Goal: Task Accomplishment & Management: Manage account settings

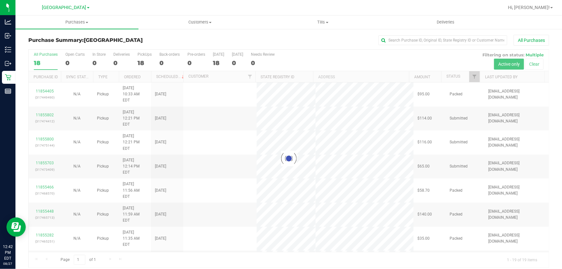
scroll to position [5, 0]
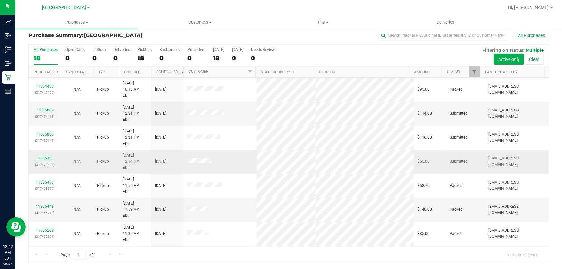
click at [45, 156] on link "11855703" at bounding box center [45, 158] width 18 height 5
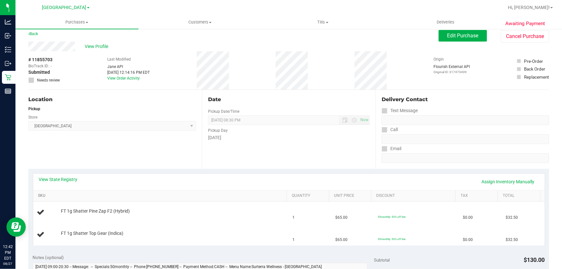
click at [129, 194] on link "SKU" at bounding box center [161, 195] width 246 height 5
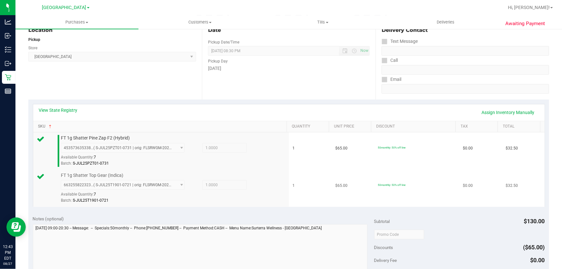
scroll to position [210, 0]
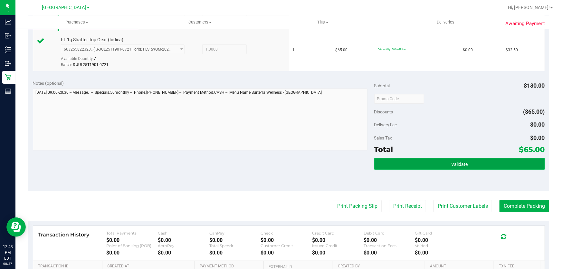
click at [460, 159] on button "Validate" at bounding box center [459, 164] width 171 height 12
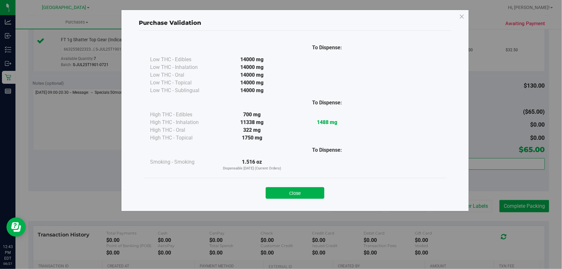
click at [276, 192] on button "Close" at bounding box center [295, 193] width 59 height 12
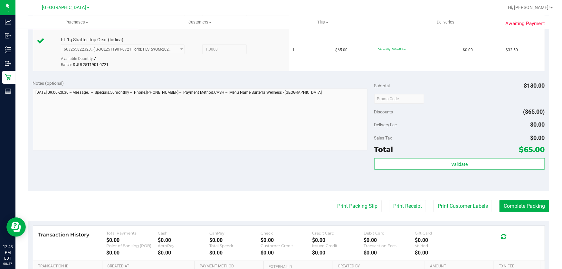
click at [453, 212] on purchase-details "Back Edit Purchase Cancel Purchase View Profile # 11855703 BioTrack ID: - Submi…" at bounding box center [288, 83] width 521 height 516
click at [453, 210] on button "Print Customer Labels" at bounding box center [462, 206] width 59 height 12
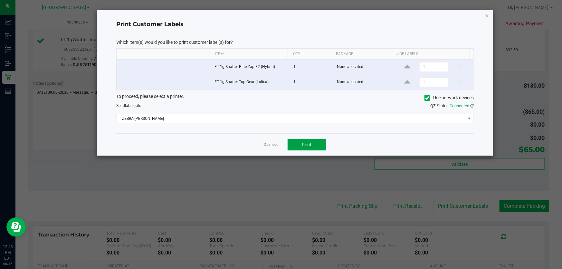
click at [318, 145] on button "Print" at bounding box center [307, 145] width 39 height 12
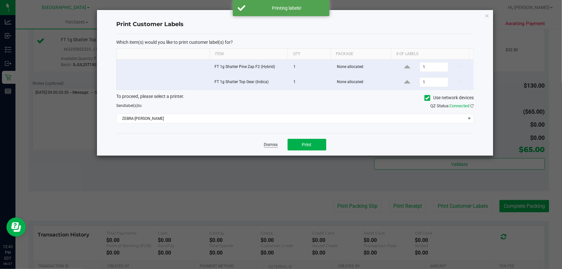
click at [273, 144] on link "Dismiss" at bounding box center [271, 144] width 14 height 5
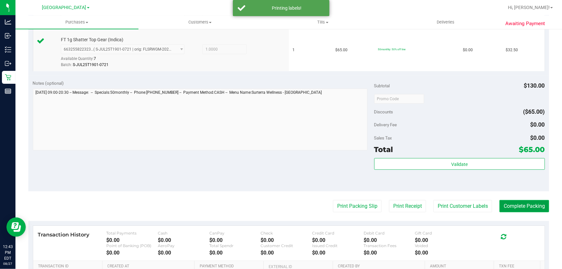
click at [514, 203] on button "Complete Packing" at bounding box center [524, 206] width 50 height 12
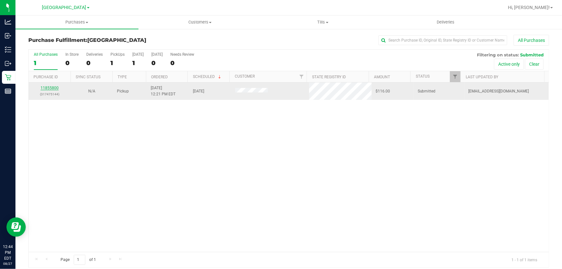
click at [52, 86] on link "11855800" at bounding box center [50, 88] width 18 height 5
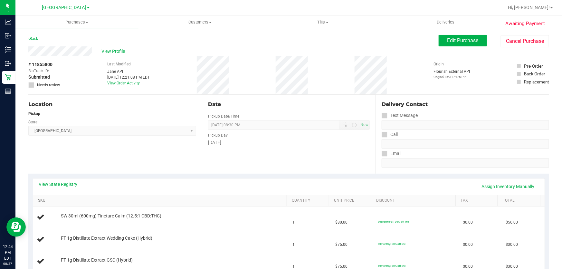
click at [122, 198] on link "SKU" at bounding box center [161, 200] width 246 height 5
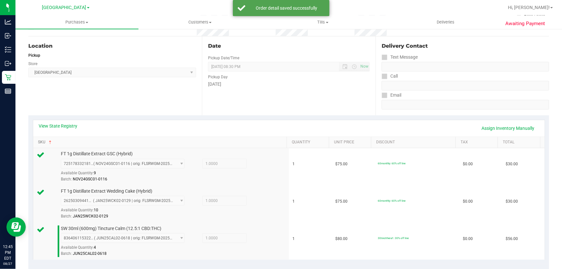
scroll to position [175, 0]
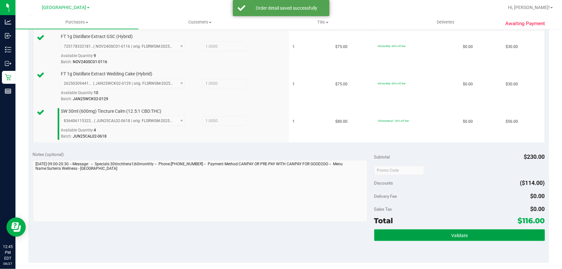
click at [422, 233] on button "Validate" at bounding box center [459, 235] width 171 height 12
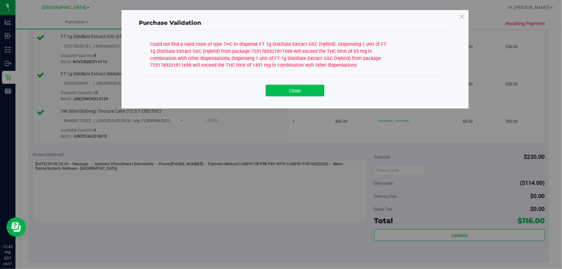
click at [303, 90] on button "Close" at bounding box center [295, 91] width 59 height 12
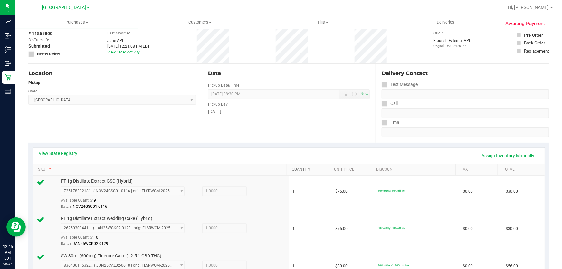
scroll to position [29, 0]
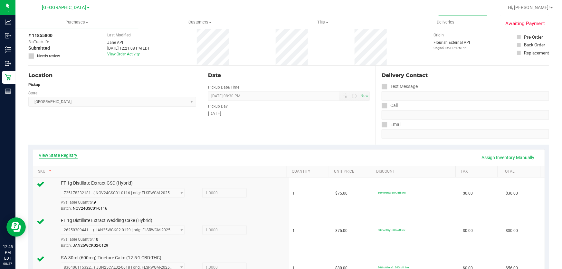
click at [71, 154] on link "View State Registry" at bounding box center [58, 155] width 39 height 6
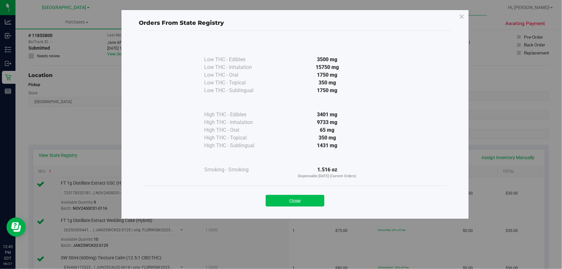
click at [305, 200] on button "Close" at bounding box center [295, 201] width 59 height 12
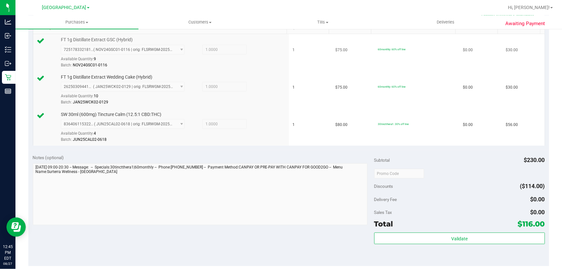
scroll to position [175, 0]
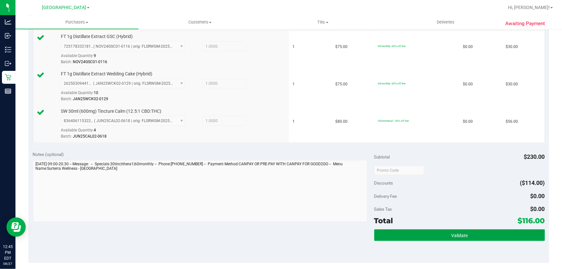
click at [479, 237] on button "Validate" at bounding box center [459, 235] width 171 height 12
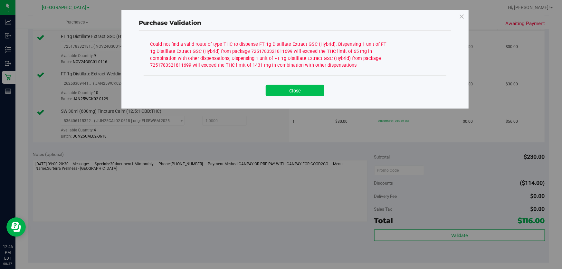
click at [295, 95] on button "Close" at bounding box center [295, 91] width 59 height 12
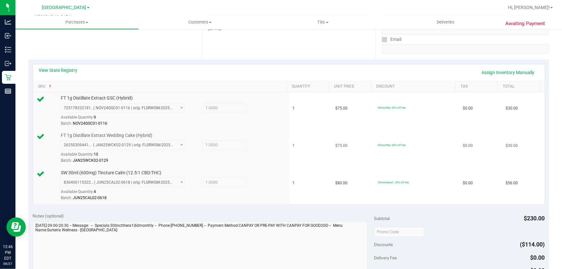
scroll to position [88, 0]
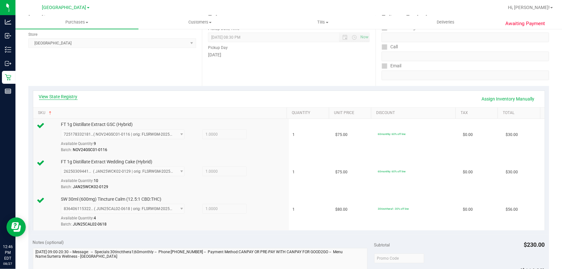
click at [71, 97] on link "View State Registry" at bounding box center [58, 96] width 39 height 6
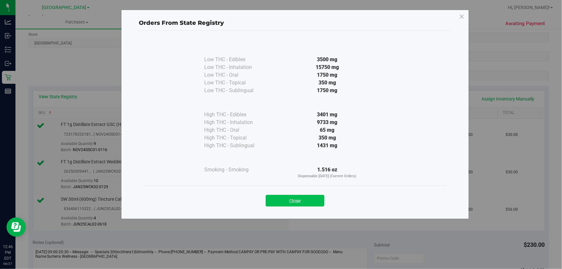
click at [318, 202] on button "Close" at bounding box center [295, 201] width 59 height 12
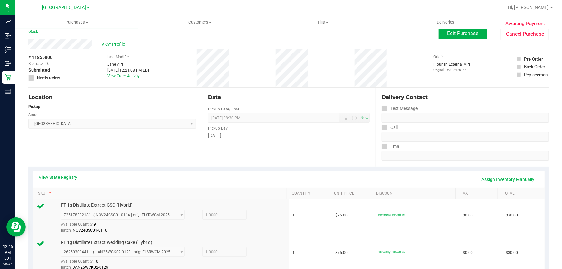
scroll to position [0, 0]
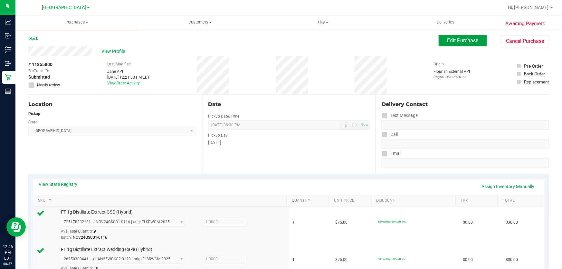
click at [478, 45] on button "Edit Purchase" at bounding box center [463, 41] width 48 height 12
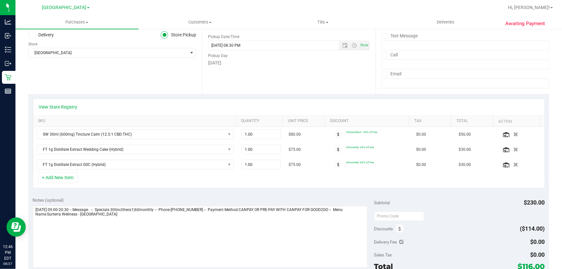
scroll to position [88, 0]
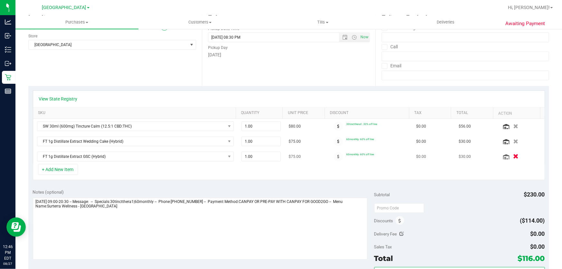
click at [512, 156] on button "button" at bounding box center [515, 156] width 11 height 7
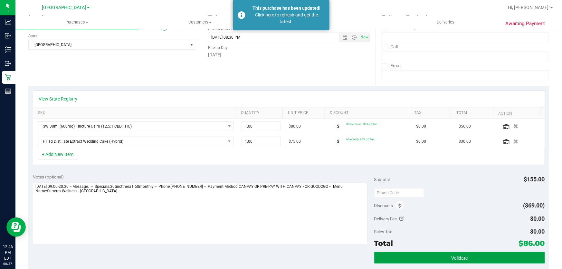
click at [451, 258] on span "Validate" at bounding box center [459, 257] width 16 height 5
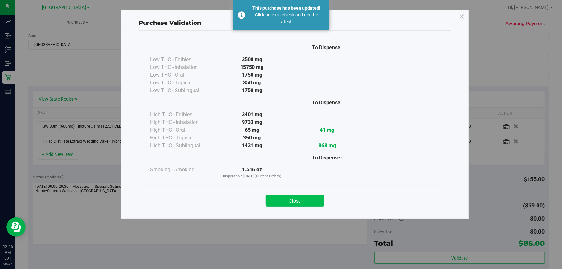
click at [306, 204] on button "Close" at bounding box center [295, 201] width 59 height 12
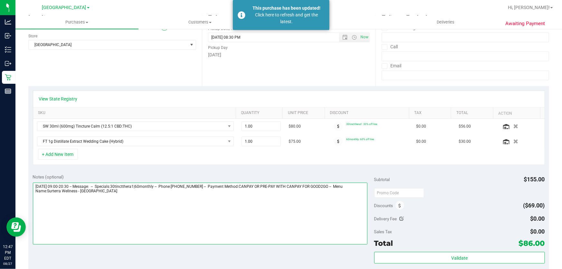
click at [33, 187] on textarea at bounding box center [200, 214] width 335 height 62
click at [120, 186] on textarea at bounding box center [200, 214] width 335 height 62
click at [145, 186] on textarea at bounding box center [200, 214] width 335 height 62
drag, startPoint x: 97, startPoint y: 186, endPoint x: 61, endPoint y: 183, distance: 35.6
click at [61, 183] on textarea at bounding box center [200, 214] width 335 height 62
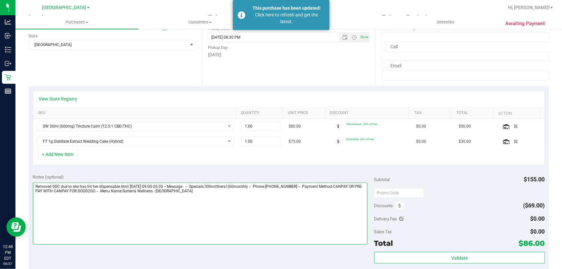
drag, startPoint x: 92, startPoint y: 184, endPoint x: 71, endPoint y: 184, distance: 21.6
click at [71, 184] on textarea at bounding box center [200, 214] width 335 height 62
click at [109, 184] on textarea at bounding box center [200, 214] width 335 height 62
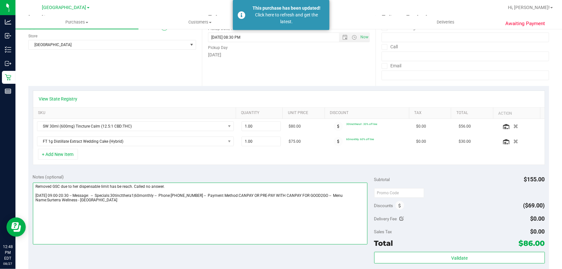
click at [178, 183] on textarea at bounding box center [200, 214] width 335 height 62
click at [179, 222] on textarea at bounding box center [200, 214] width 335 height 62
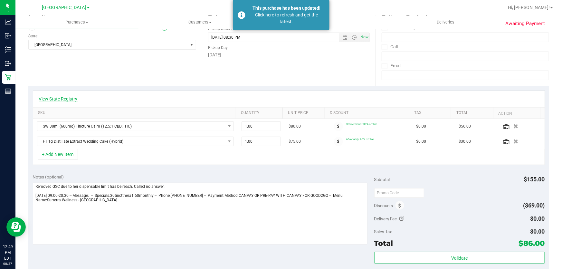
click at [51, 96] on link "View State Registry" at bounding box center [58, 99] width 39 height 6
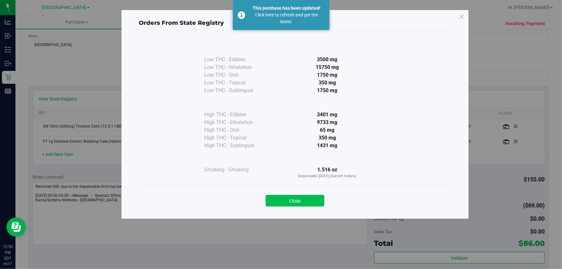
click at [286, 202] on button "Close" at bounding box center [295, 201] width 59 height 12
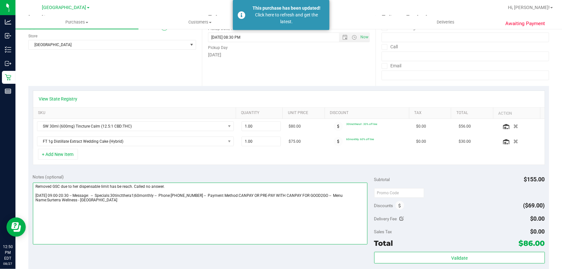
click at [276, 239] on textarea at bounding box center [200, 214] width 335 height 62
click at [167, 189] on textarea at bounding box center [200, 214] width 335 height 62
click at [143, 186] on textarea at bounding box center [200, 214] width 335 height 62
click at [135, 187] on textarea at bounding box center [200, 214] width 335 height 62
click at [277, 191] on textarea at bounding box center [200, 214] width 335 height 62
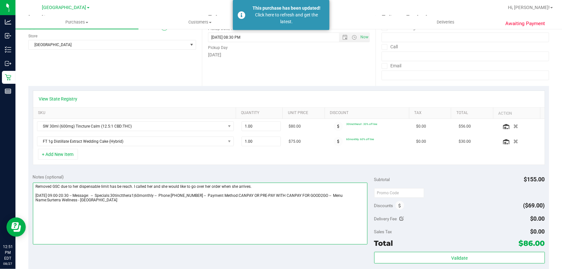
click at [273, 187] on textarea at bounding box center [200, 214] width 335 height 62
type textarea "Removed GSC due to her dispensable limit has be reach. I called her and she wou…"
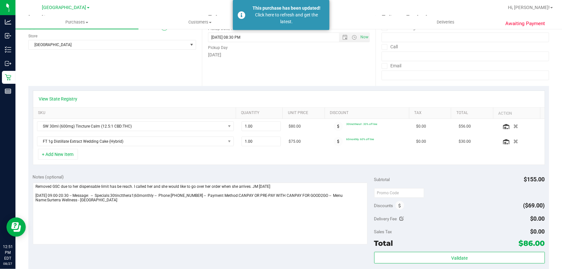
click at [186, 167] on div "View State Registry SKU Quantity Unit Price Discount Tax Total Action SW 30ml (…" at bounding box center [288, 127] width 521 height 83
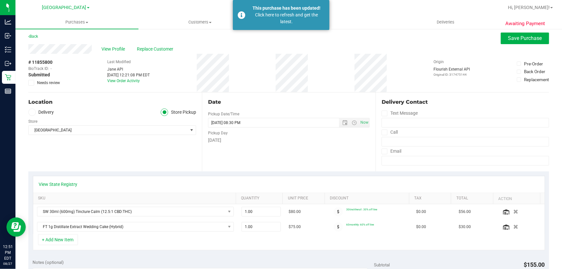
scroll to position [0, 0]
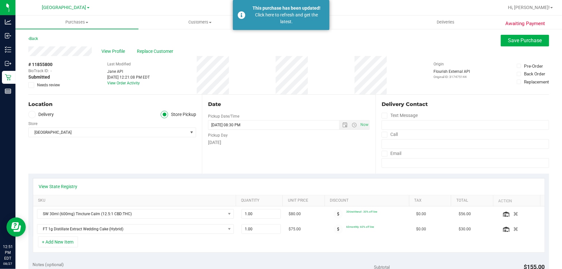
click at [33, 86] on span at bounding box center [31, 85] width 6 height 6
click at [0, 0] on input "Needs review" at bounding box center [0, 0] width 0 height 0
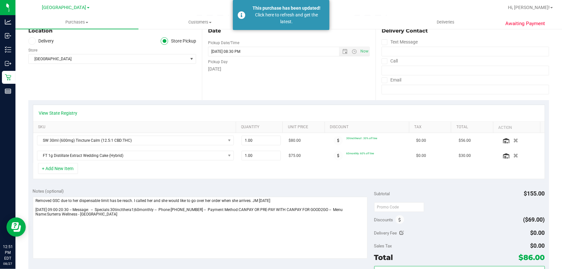
scroll to position [88, 0]
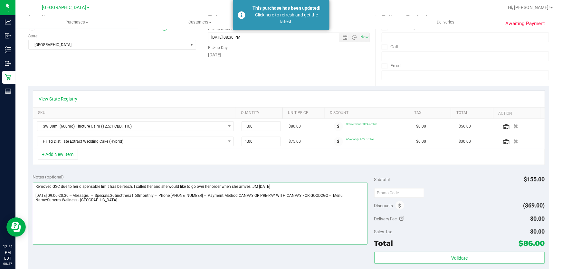
click at [279, 217] on textarea at bounding box center [200, 214] width 335 height 62
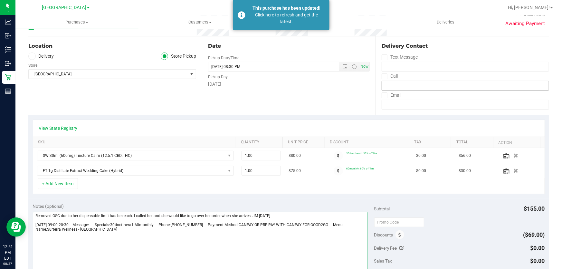
scroll to position [0, 0]
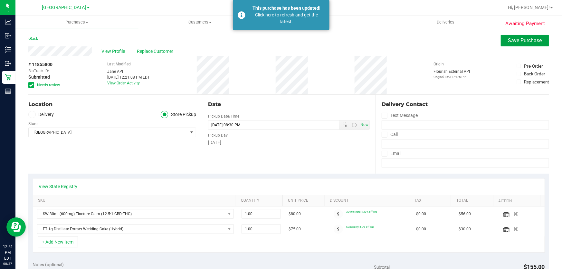
click at [508, 39] on span "Save Purchase" at bounding box center [525, 40] width 34 height 6
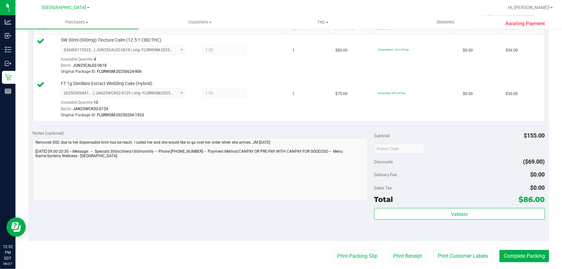
scroll to position [234, 0]
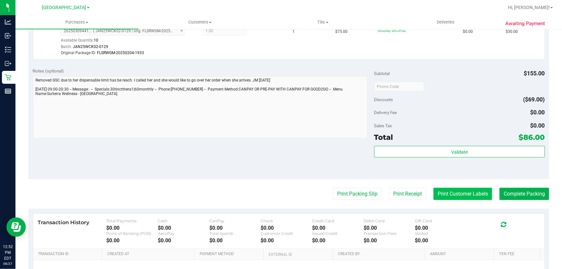
click at [450, 197] on button "Print Customer Labels" at bounding box center [462, 194] width 59 height 12
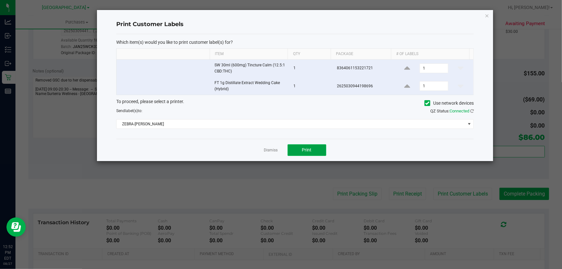
click at [313, 148] on button "Print" at bounding box center [307, 150] width 39 height 12
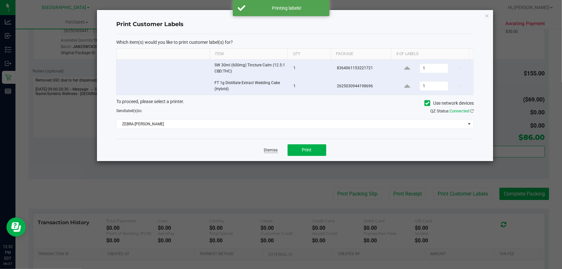
click at [275, 150] on link "Dismiss" at bounding box center [271, 149] width 14 height 5
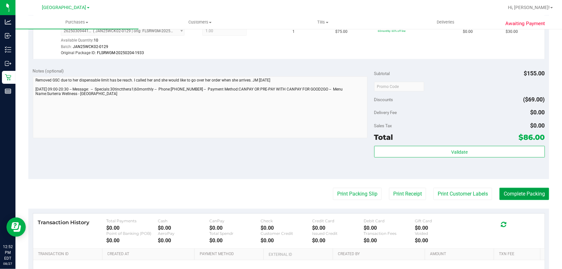
click at [514, 194] on button "Complete Packing" at bounding box center [524, 194] width 50 height 12
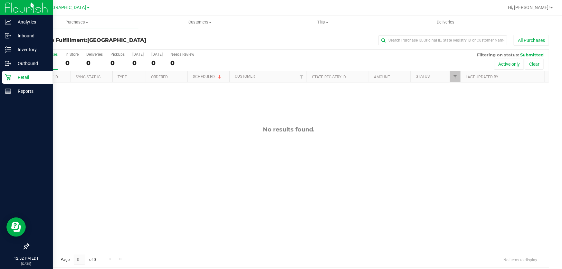
click at [10, 80] on icon at bounding box center [8, 77] width 6 height 6
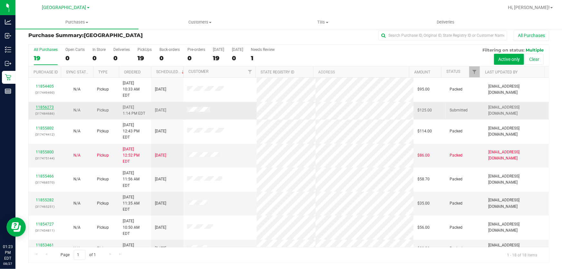
click at [46, 105] on link "11856273" at bounding box center [45, 107] width 18 height 5
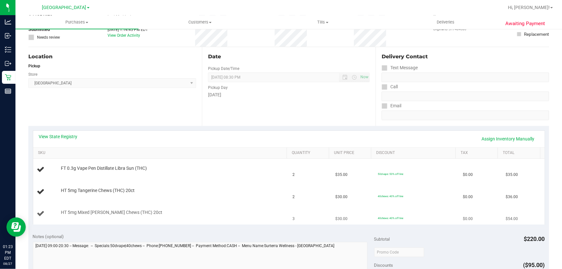
scroll to position [93, 0]
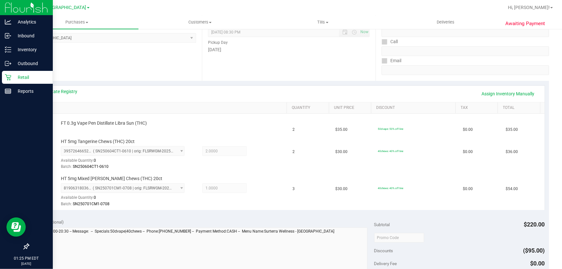
click at [10, 73] on div "Retail" at bounding box center [27, 77] width 51 height 13
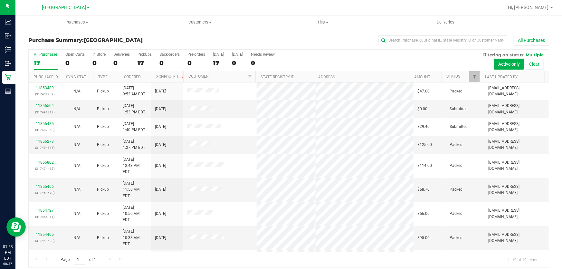
click at [234, 78] on th "Customer" at bounding box center [219, 76] width 72 height 11
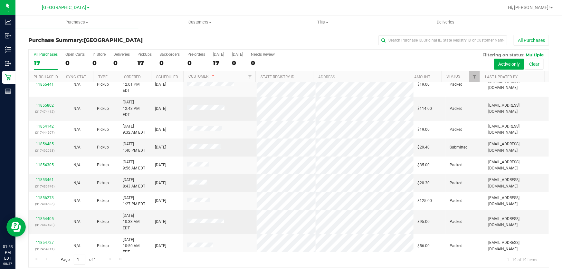
scroll to position [81, 0]
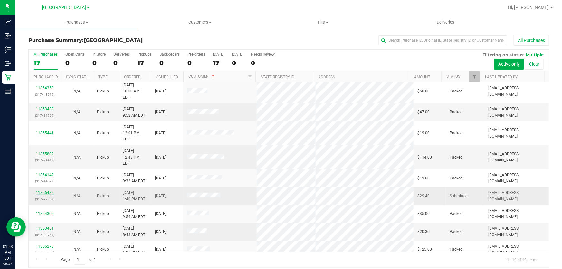
click at [48, 190] on link "11856485" at bounding box center [45, 192] width 18 height 5
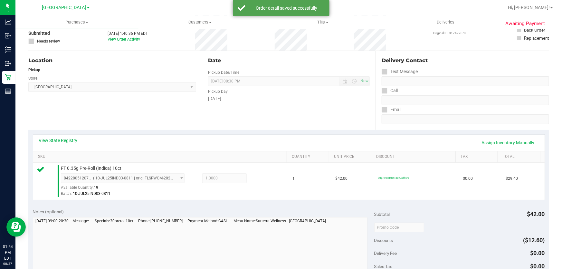
scroll to position [88, 0]
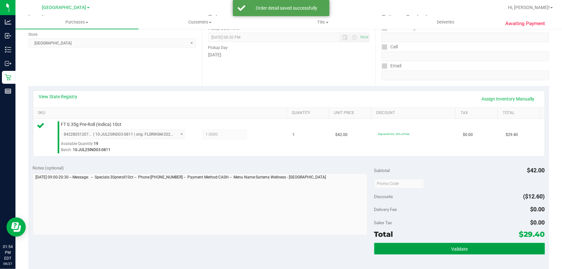
click at [451, 247] on span "Validate" at bounding box center [459, 248] width 16 height 5
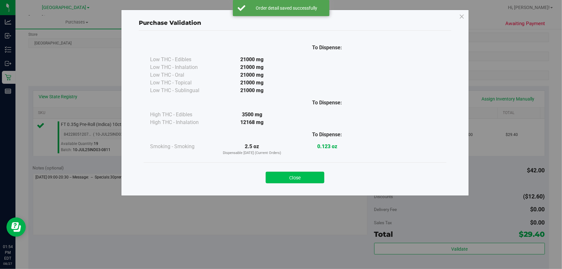
click at [308, 179] on button "Close" at bounding box center [295, 178] width 59 height 12
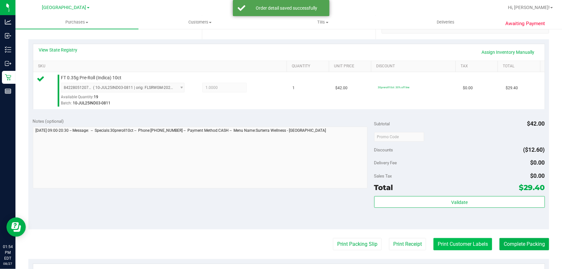
scroll to position [175, 0]
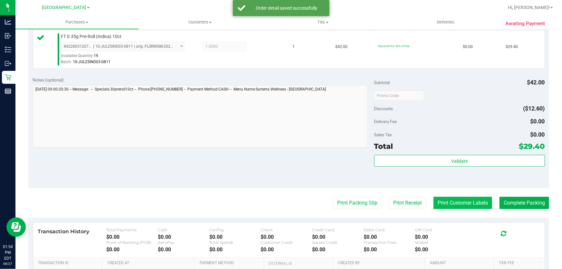
click at [442, 202] on button "Print Customer Labels" at bounding box center [462, 203] width 59 height 12
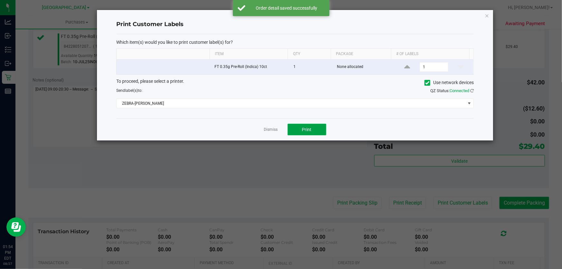
click at [318, 131] on button "Print" at bounding box center [307, 130] width 39 height 12
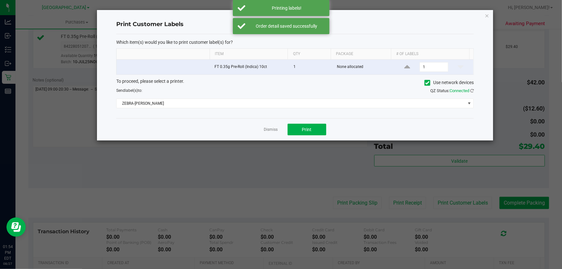
click at [278, 130] on div "Dismiss Print" at bounding box center [294, 129] width 357 height 22
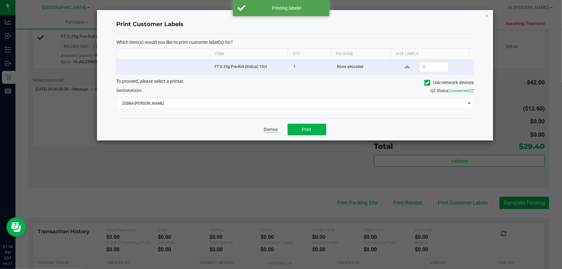
click at [277, 130] on link "Dismiss" at bounding box center [271, 129] width 14 height 5
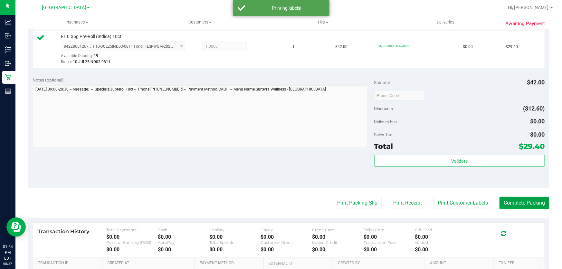
click at [508, 206] on button "Complete Packing" at bounding box center [524, 203] width 50 height 12
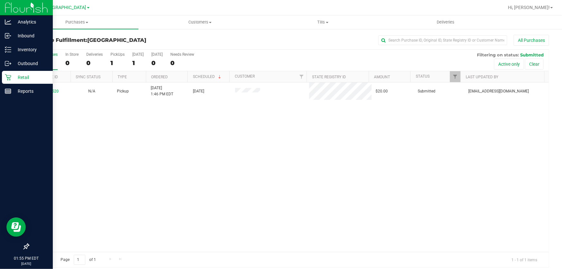
click at [12, 73] on div "Retail" at bounding box center [27, 77] width 51 height 13
